Goal: Information Seeking & Learning: Learn about a topic

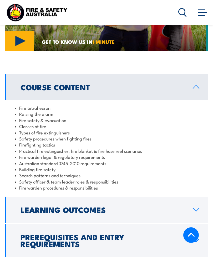
scroll to position [528, 0]
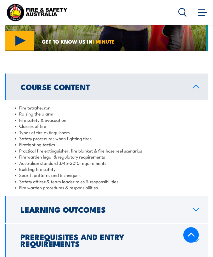
click at [195, 224] on link "Prerequisites and Entry Requirements" at bounding box center [106, 240] width 202 height 33
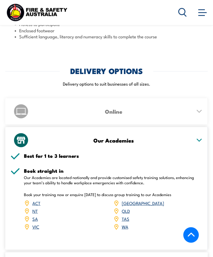
scroll to position [692, 0]
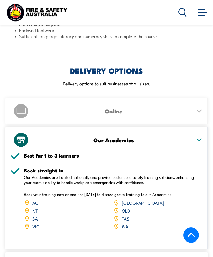
click at [34, 215] on link "SA" at bounding box center [35, 218] width 6 height 6
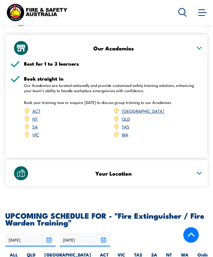
scroll to position [830, 0]
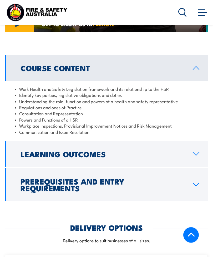
scroll to position [561, 0]
click at [188, 156] on link "Learning Outcomes" at bounding box center [106, 154] width 202 height 26
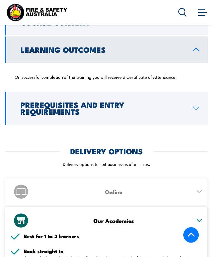
click at [165, 198] on div "Online" at bounding box center [107, 192] width 192 height 26
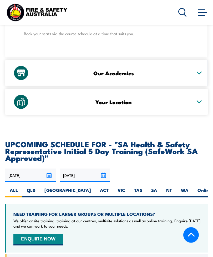
scroll to position [814, 0]
click at [146, 190] on label "SA" at bounding box center [153, 192] width 15 height 10
click at [157, 190] on input "SA" at bounding box center [158, 188] width 3 height 3
radio input "true"
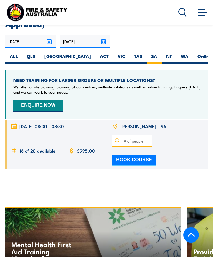
scroll to position [1015, 0]
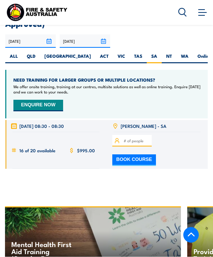
click at [193, 54] on label "Online" at bounding box center [204, 58] width 23 height 10
click at [211, 54] on input "Online" at bounding box center [212, 54] width 3 height 3
radio input "true"
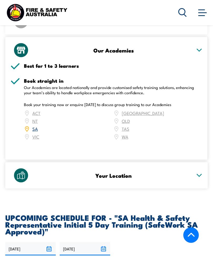
scroll to position [810, 0]
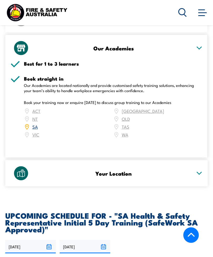
click at [196, 172] on div "Your Location" at bounding box center [107, 173] width 192 height 26
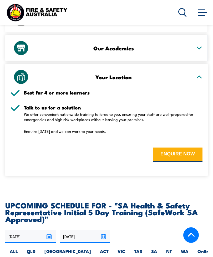
click at [201, 77] on div "Your Location" at bounding box center [107, 77] width 192 height 26
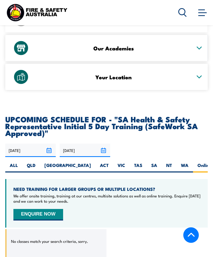
click at [201, 75] on icon at bounding box center [199, 77] width 7 height 4
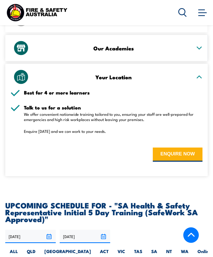
click at [200, 78] on div "Your Location" at bounding box center [107, 77] width 192 height 26
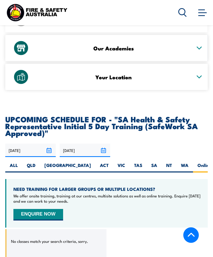
click at [201, 46] on icon at bounding box center [199, 48] width 7 height 4
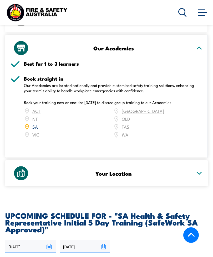
click at [36, 124] on link "SA" at bounding box center [35, 126] width 6 height 6
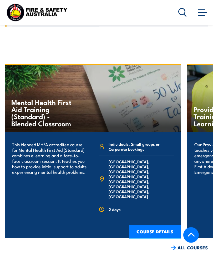
scroll to position [1158, 0]
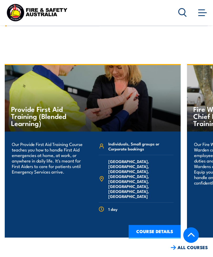
click at [150, 203] on div "1 day" at bounding box center [135, 209] width 75 height 13
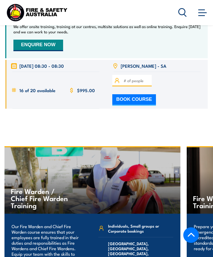
scroll to position [1071, 0]
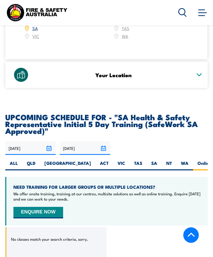
click at [200, 16] on span at bounding box center [201, 15] width 7 height 1
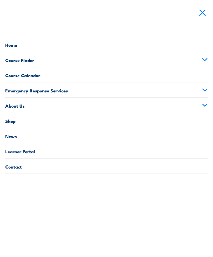
click at [207, 60] on icon at bounding box center [205, 60] width 6 height 4
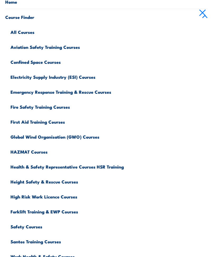
scroll to position [44, 0]
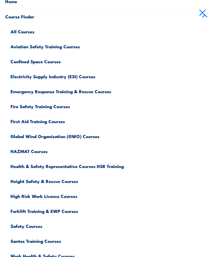
click at [91, 94] on link "Emergency Response Training & Rescue Courses" at bounding box center [109, 90] width 197 height 15
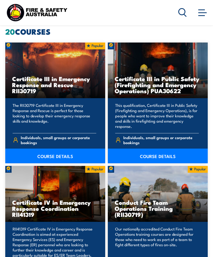
scroll to position [510, 0]
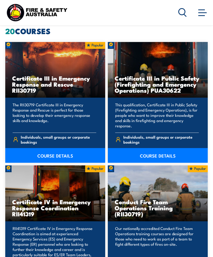
click at [70, 154] on link "COURSE DETAILS" at bounding box center [55, 155] width 100 height 15
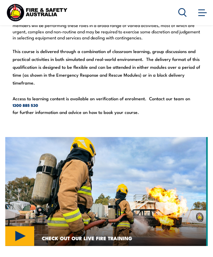
scroll to position [373, 0]
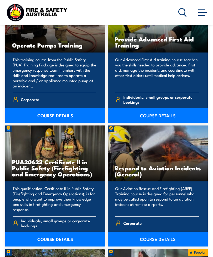
scroll to position [1080, 0]
click at [69, 173] on h3 "PUA20622 Certificate II in Public Safety (Firefighting and Emergency Operations)" at bounding box center [55, 168] width 86 height 18
click at [64, 238] on link "COURSE DETAILS" at bounding box center [55, 239] width 100 height 15
